Goal: Information Seeking & Learning: Learn about a topic

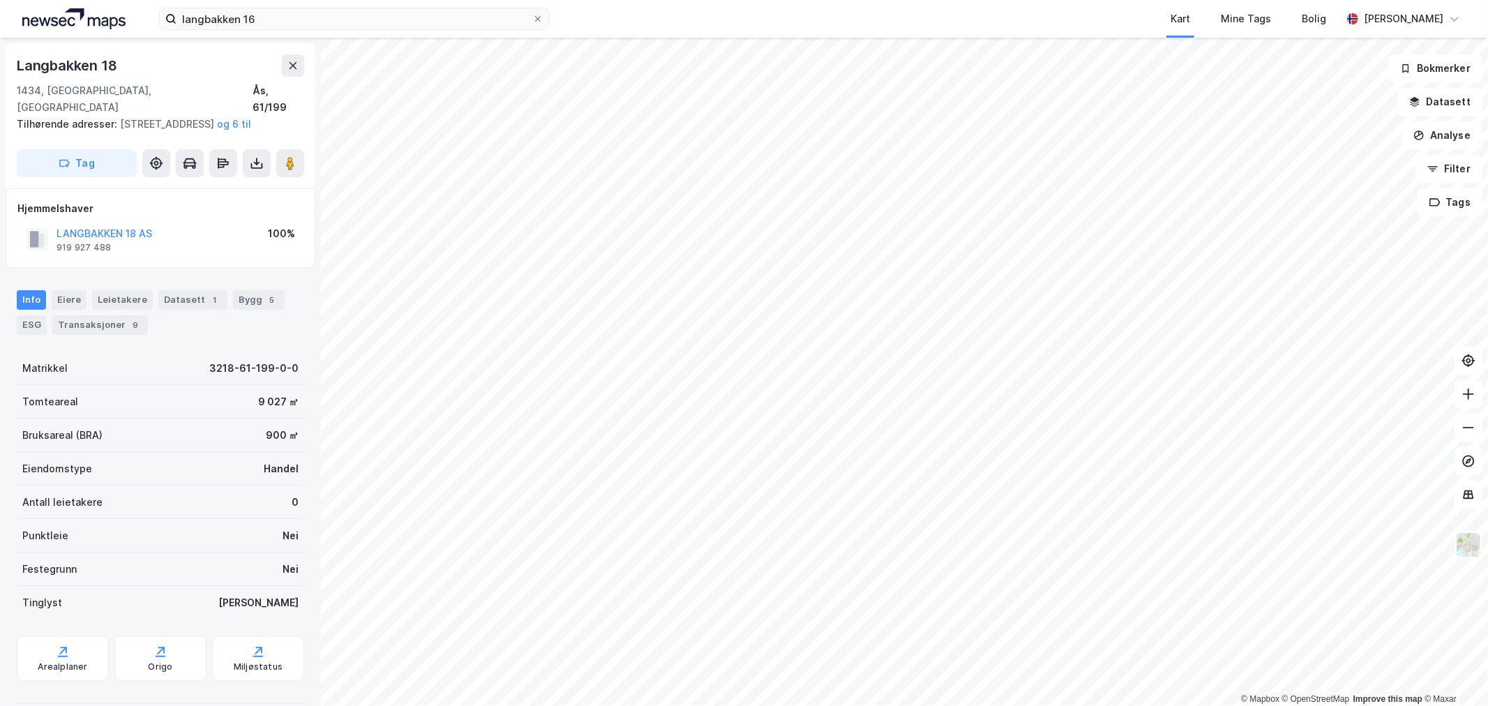
scroll to position [1, 0]
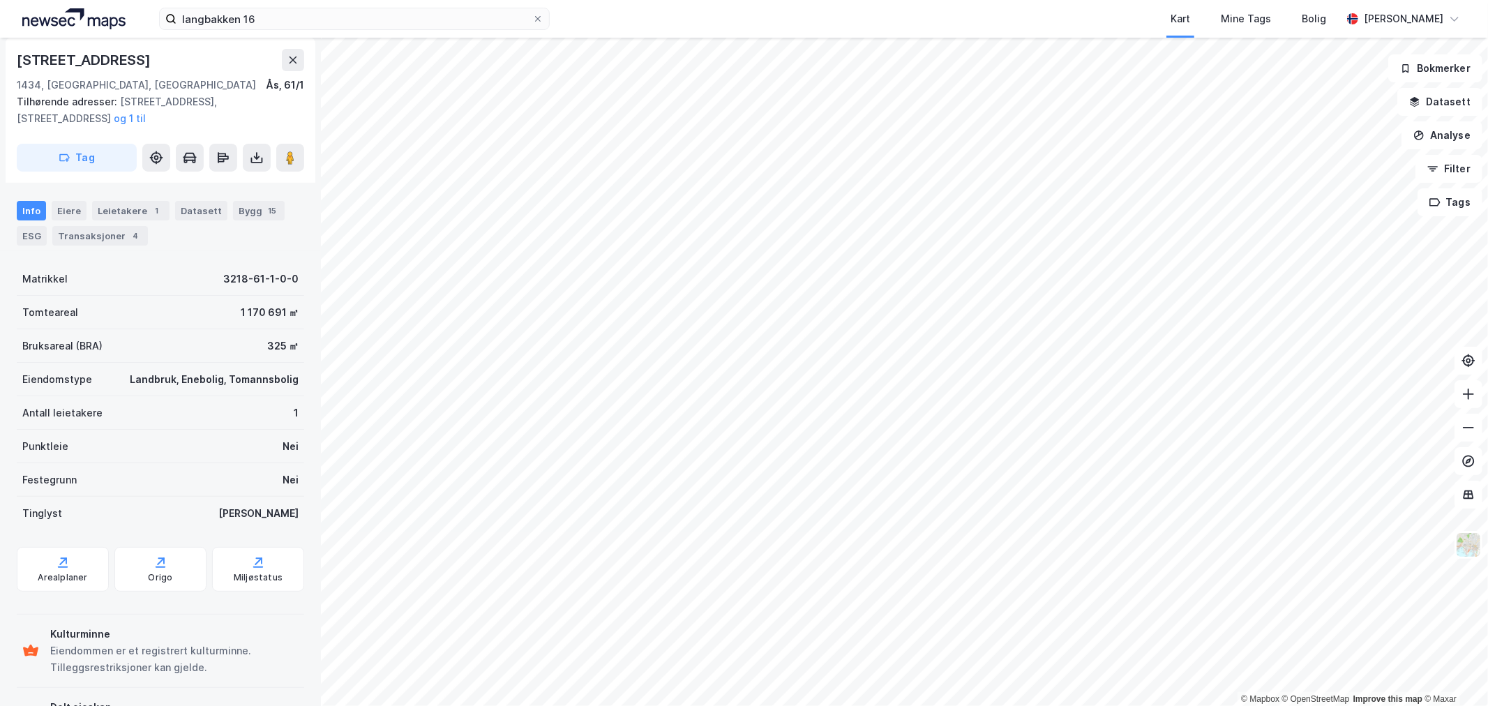
scroll to position [156, 0]
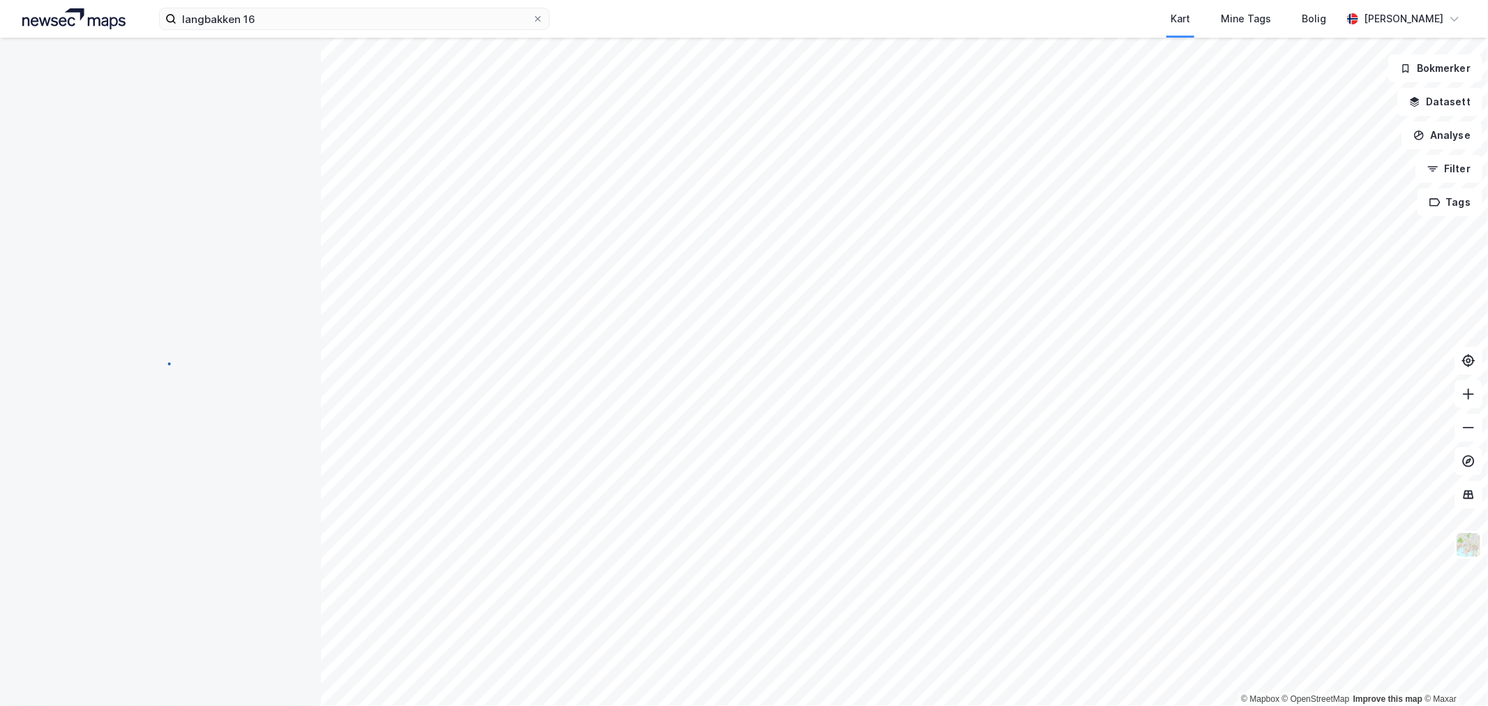
scroll to position [53, 0]
